Goal: Communication & Community: Answer question/provide support

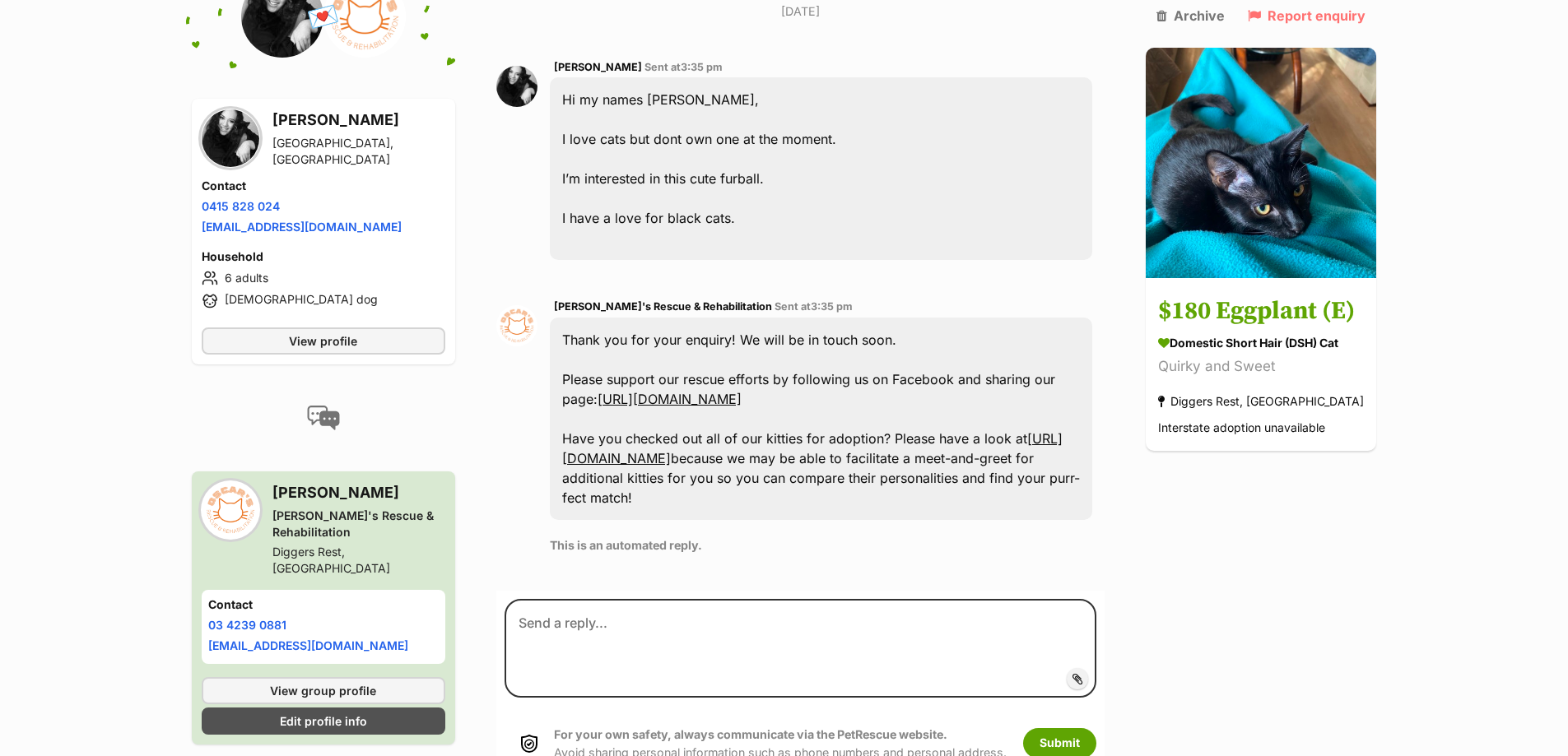
scroll to position [458, 0]
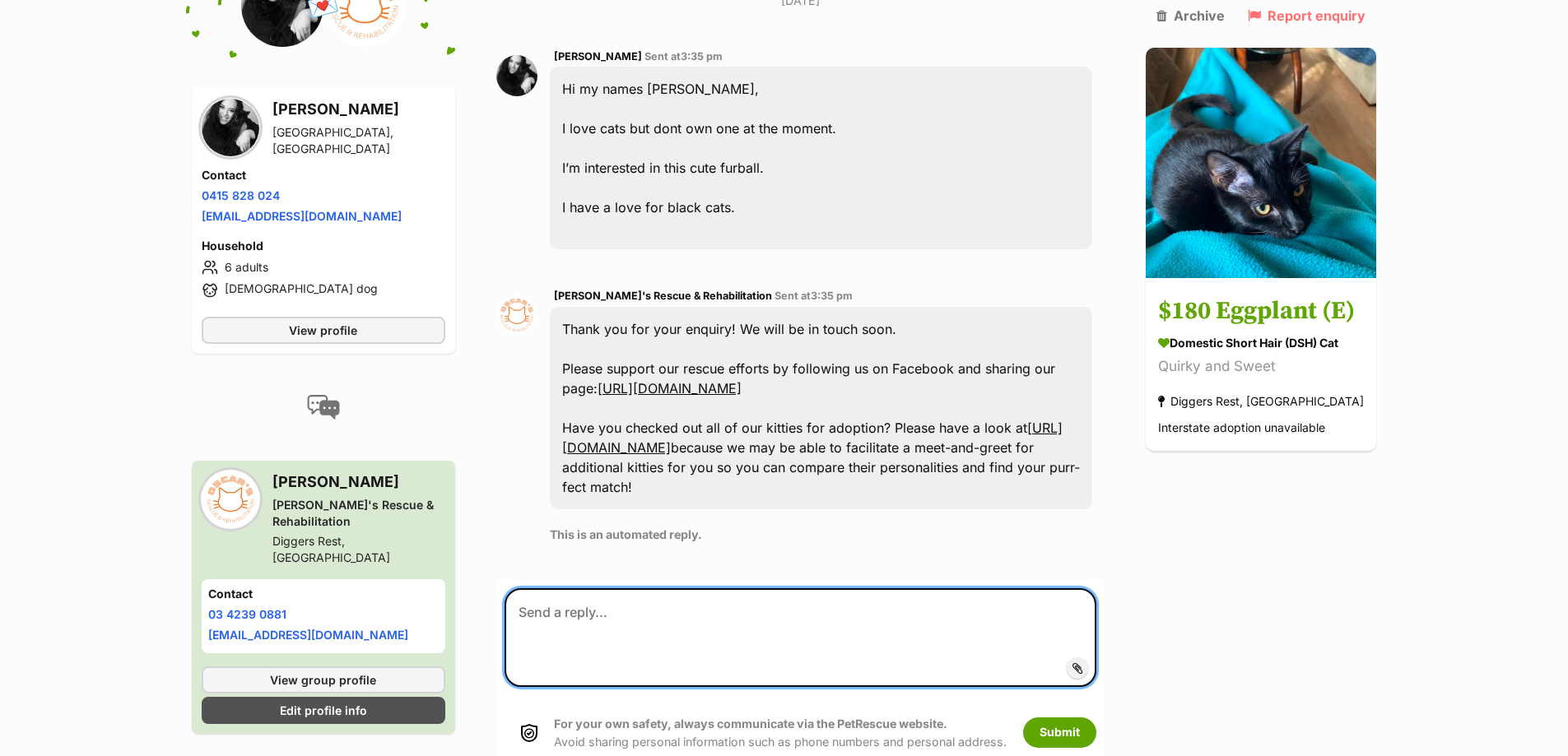
click at [560, 588] on textarea at bounding box center [800, 637] width 592 height 98
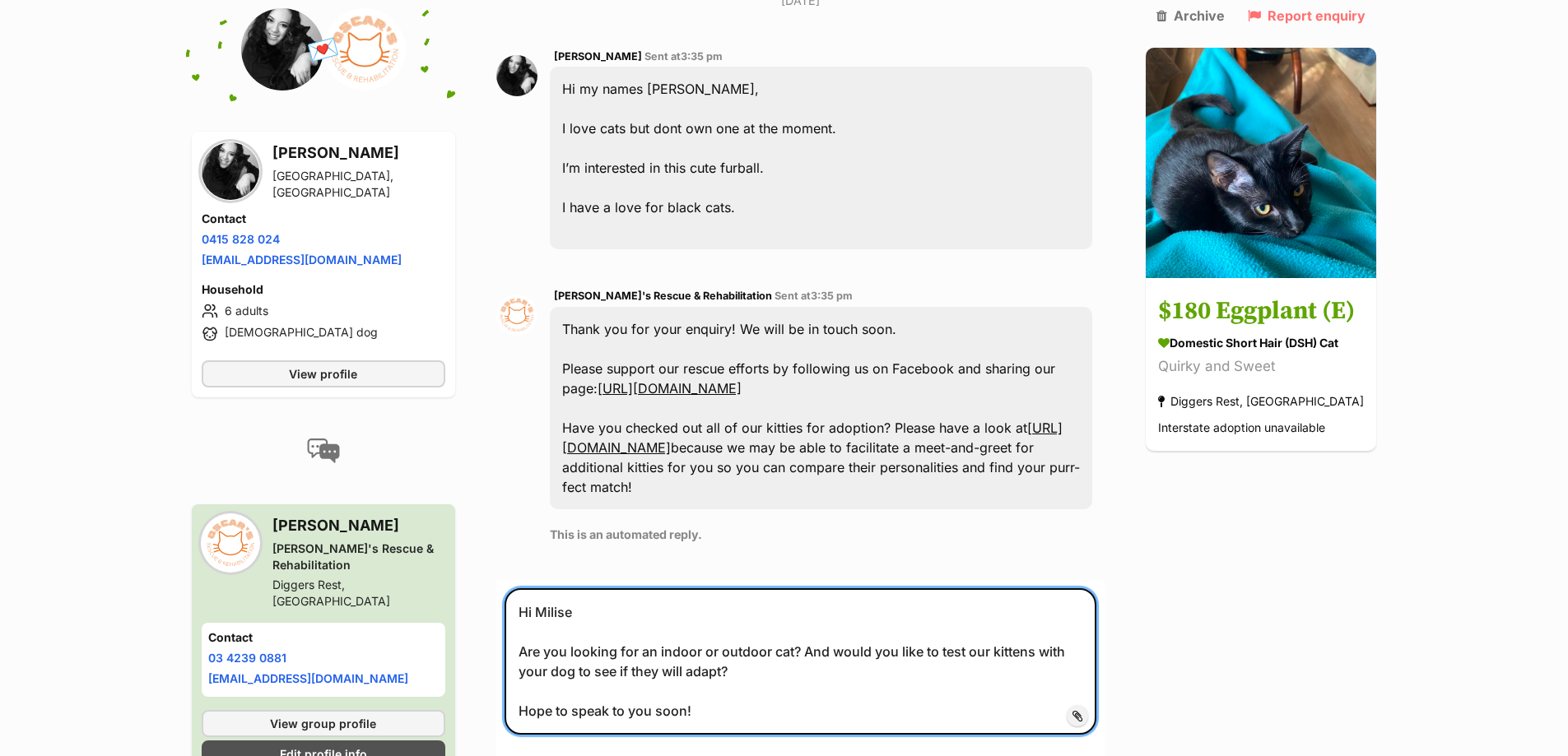
type textarea "Hi Milise Are you looking for an indoor or outdoor cat? And would you like to t…"
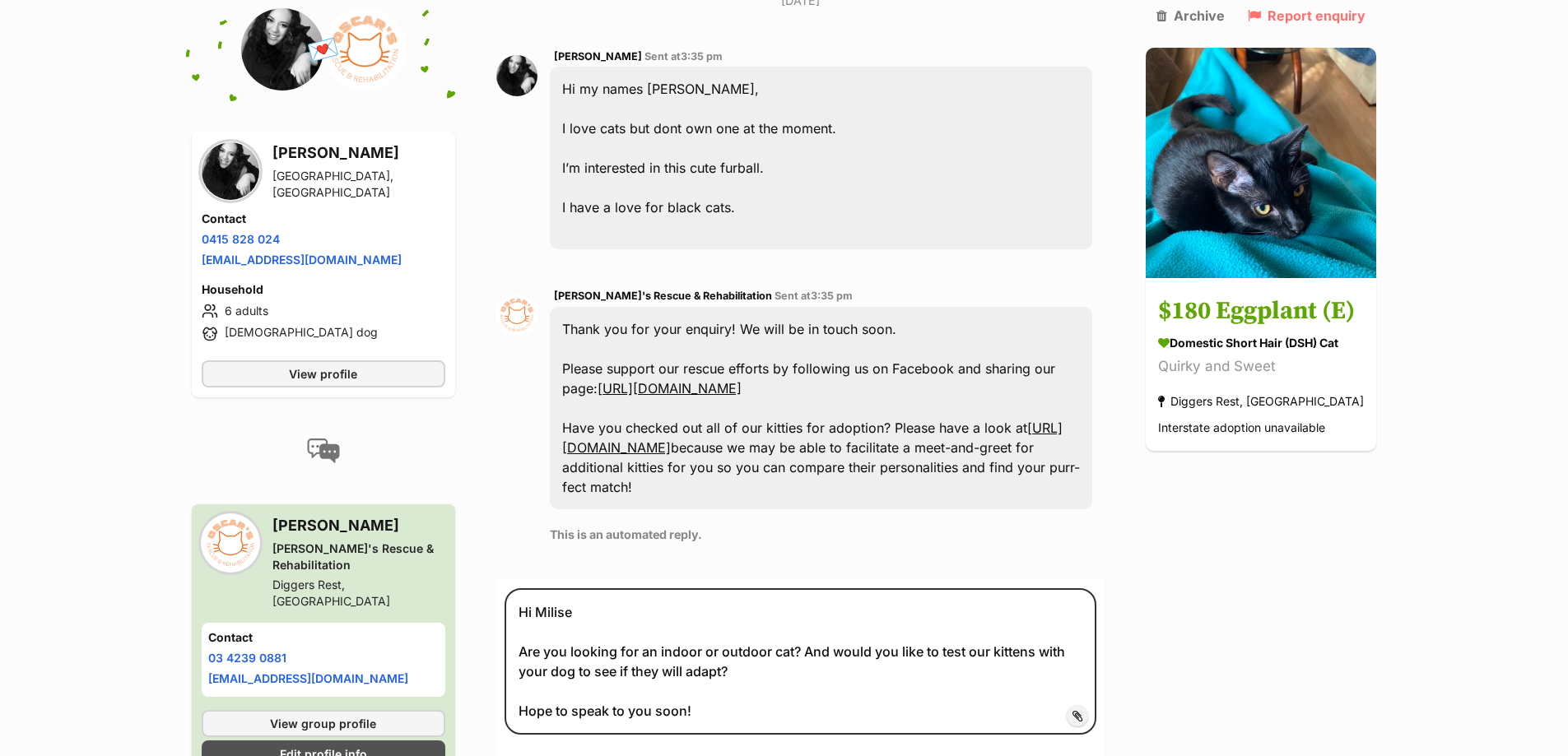
drag, startPoint x: 1074, startPoint y: 732, endPoint x: 1018, endPoint y: 725, distance: 56.4
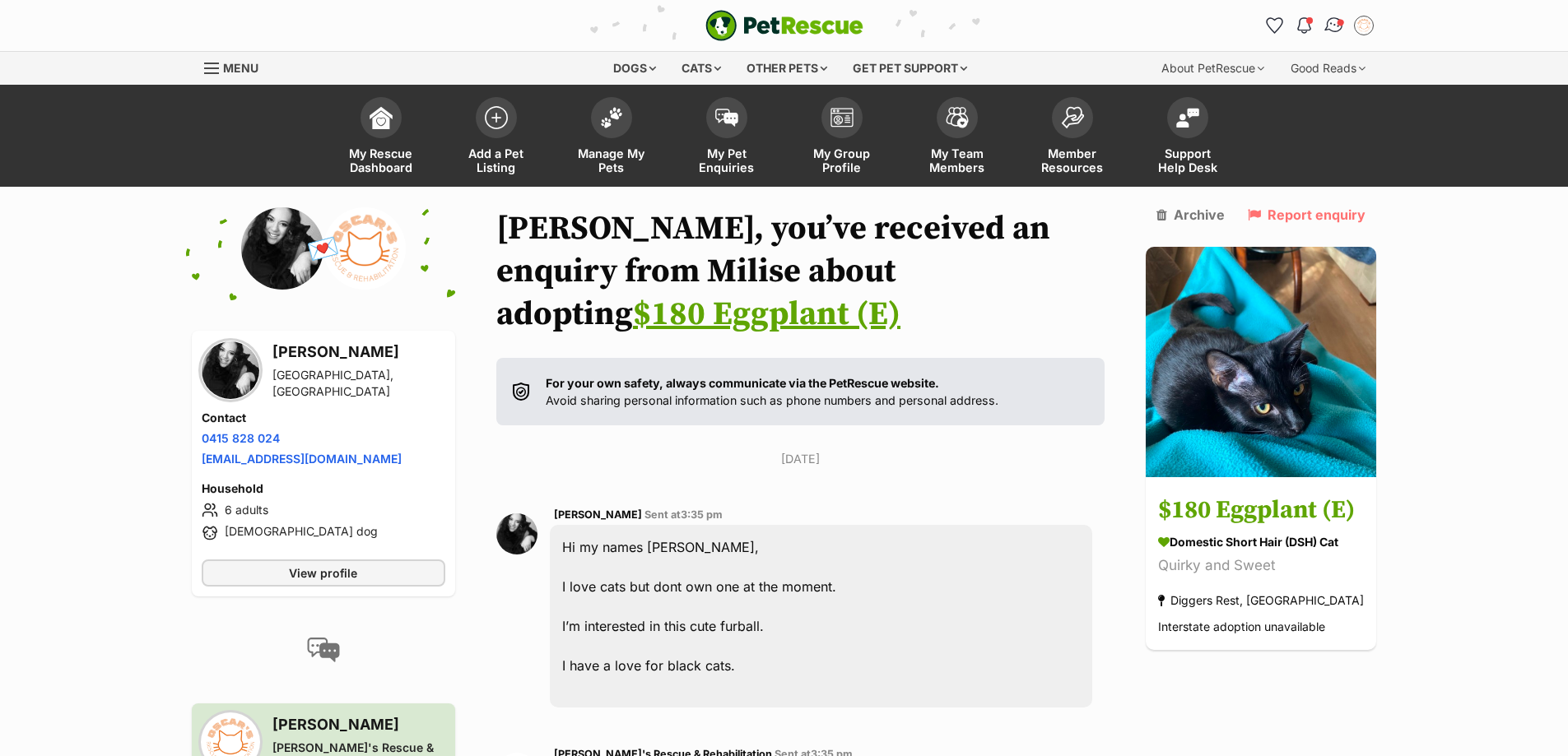
click at [1327, 21] on img "Conversations" at bounding box center [1333, 26] width 22 height 21
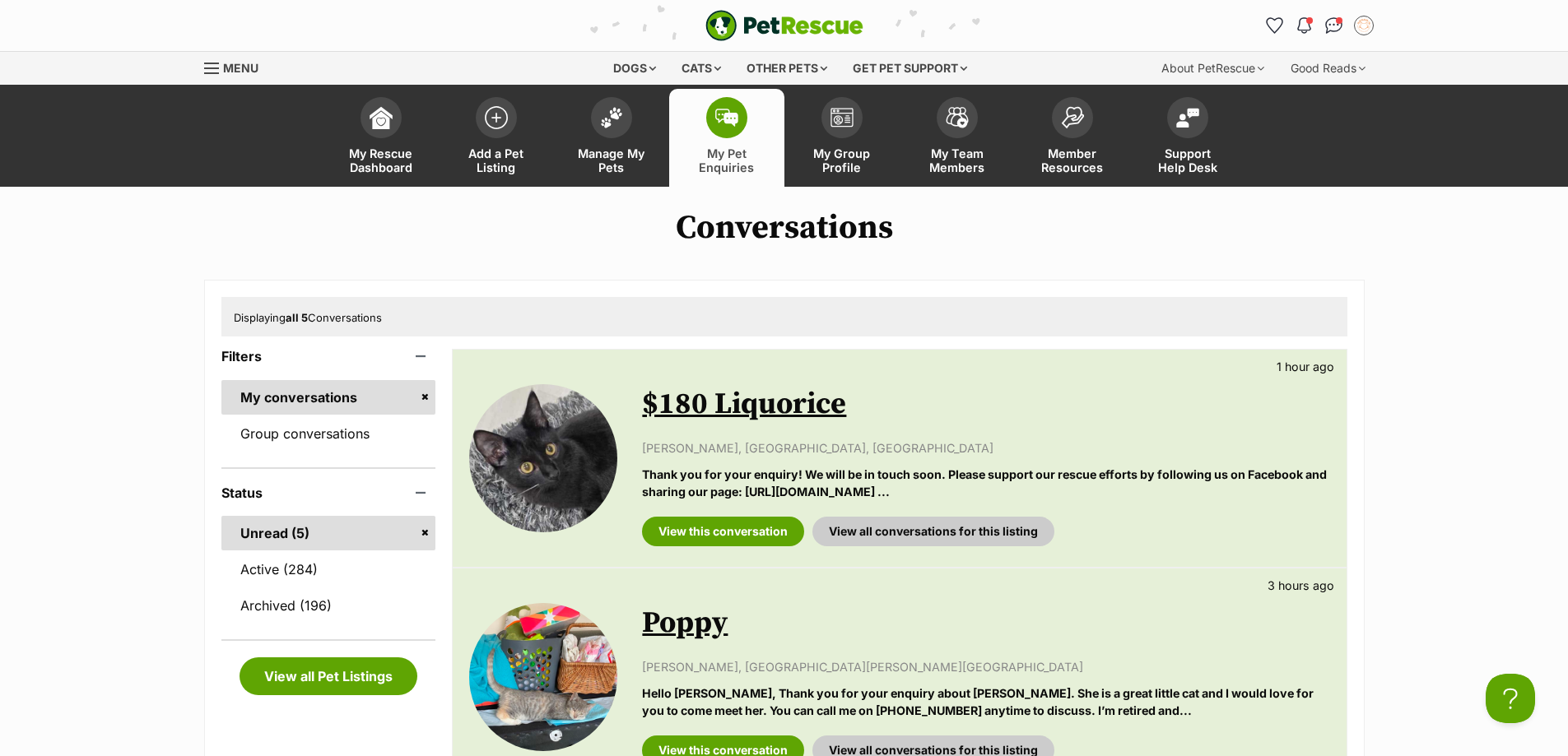
click at [724, 401] on link "$180 Liquorice" at bounding box center [744, 404] width 204 height 37
